Goal: Task Accomplishment & Management: Use online tool/utility

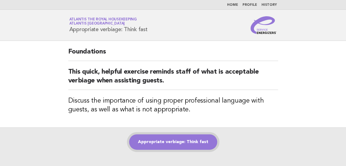
click at [166, 141] on link "Appropriate verbiage: Think fast" at bounding box center [173, 141] width 88 height 15
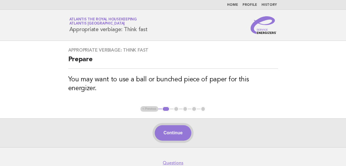
click at [169, 125] on button "Continue" at bounding box center [173, 132] width 37 height 15
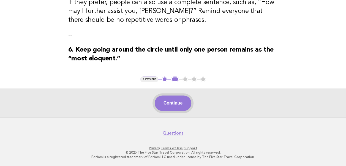
click at [167, 106] on button "Continue" at bounding box center [173, 102] width 37 height 15
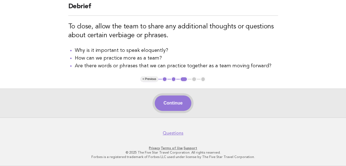
click at [170, 107] on button "Continue" at bounding box center [173, 102] width 37 height 15
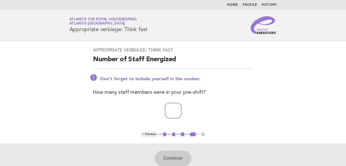
click at [172, 110] on input "number" at bounding box center [173, 110] width 17 height 15
type input "**"
click at [172, 158] on button "Continue" at bounding box center [173, 157] width 37 height 15
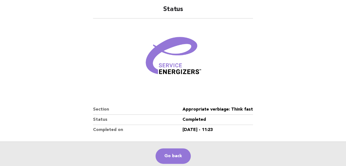
scroll to position [94, 0]
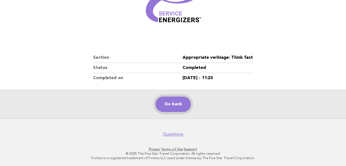
click at [169, 102] on link "Go back" at bounding box center [173, 103] width 35 height 15
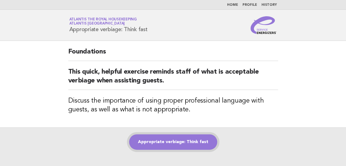
click at [178, 143] on link "Appropriate verbiage: Think fast" at bounding box center [173, 141] width 88 height 15
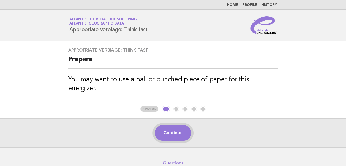
click at [174, 125] on button "Continue" at bounding box center [173, 132] width 37 height 15
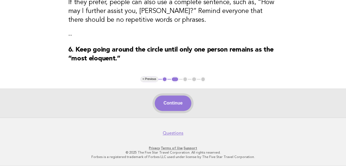
click at [173, 105] on button "Continue" at bounding box center [173, 102] width 37 height 15
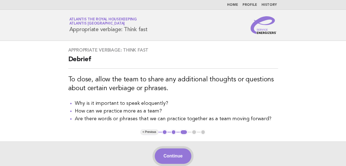
click at [170, 156] on button "Continue" at bounding box center [173, 155] width 37 height 15
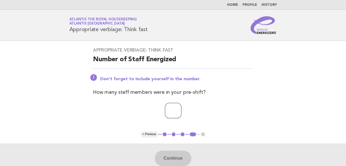
click at [167, 111] on input "number" at bounding box center [173, 110] width 17 height 15
type input "**"
click at [266, 109] on main "Appropriate verbiage: Think fast Number of Staff Energized Don't forget to incl…" at bounding box center [173, 107] width 346 height 132
click at [173, 158] on button "Continue" at bounding box center [173, 157] width 37 height 15
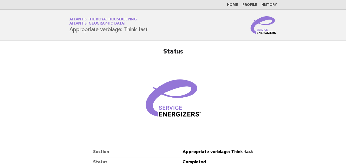
scroll to position [94, 0]
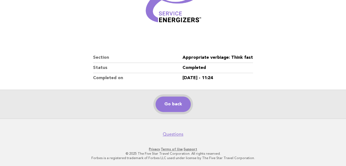
click at [166, 103] on link "Go back" at bounding box center [173, 103] width 35 height 15
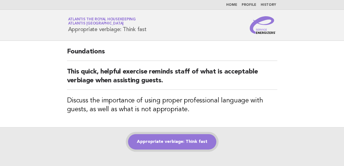
click at [152, 144] on link "Appropriate verbiage: Think fast" at bounding box center [172, 141] width 88 height 15
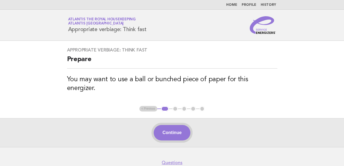
click at [165, 125] on button "Continue" at bounding box center [171, 132] width 37 height 15
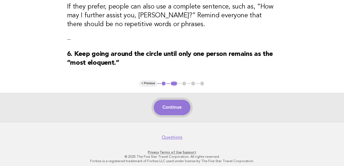
click at [166, 109] on button "Continue" at bounding box center [171, 107] width 37 height 15
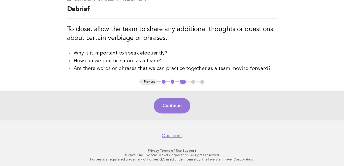
scroll to position [52, 0]
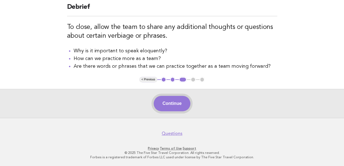
click at [164, 106] on button "Continue" at bounding box center [171, 103] width 37 height 15
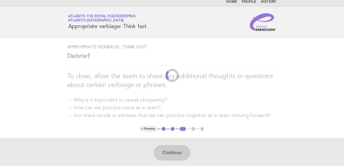
scroll to position [0, 0]
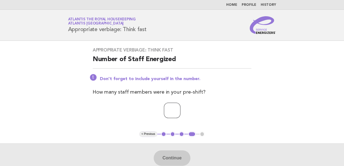
click at [168, 113] on input "number" at bounding box center [172, 110] width 17 height 15
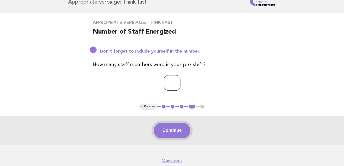
type input "**"
click at [182, 130] on button "Continue" at bounding box center [171, 130] width 37 height 15
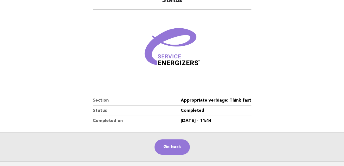
scroll to position [94, 0]
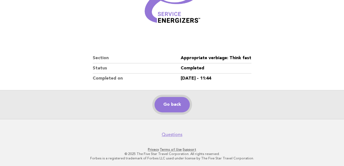
click at [169, 104] on link "Go back" at bounding box center [171, 104] width 35 height 15
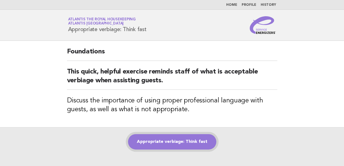
click at [166, 140] on link "Appropriate verbiage: Think fast" at bounding box center [172, 141] width 88 height 15
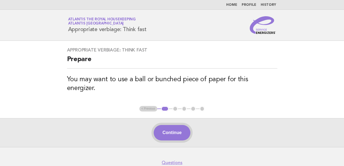
click at [173, 126] on button "Continue" at bounding box center [171, 132] width 37 height 15
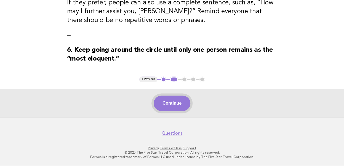
click at [168, 105] on button "Continue" at bounding box center [171, 103] width 37 height 15
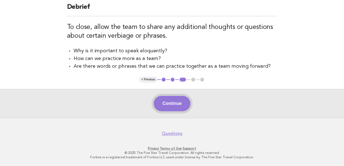
click at [173, 106] on button "Continue" at bounding box center [171, 103] width 37 height 15
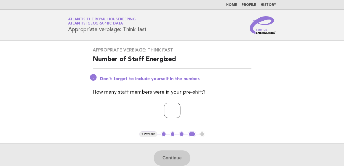
click at [169, 110] on input "number" at bounding box center [172, 110] width 17 height 15
type input "**"
click at [253, 110] on div "Appropriate verbiage: Think fast Number of Staff Energized Don't forget to incl…" at bounding box center [172, 86] width 172 height 91
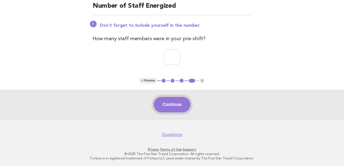
click at [171, 107] on button "Continue" at bounding box center [171, 104] width 37 height 15
